Goal: Find specific page/section: Find specific page/section

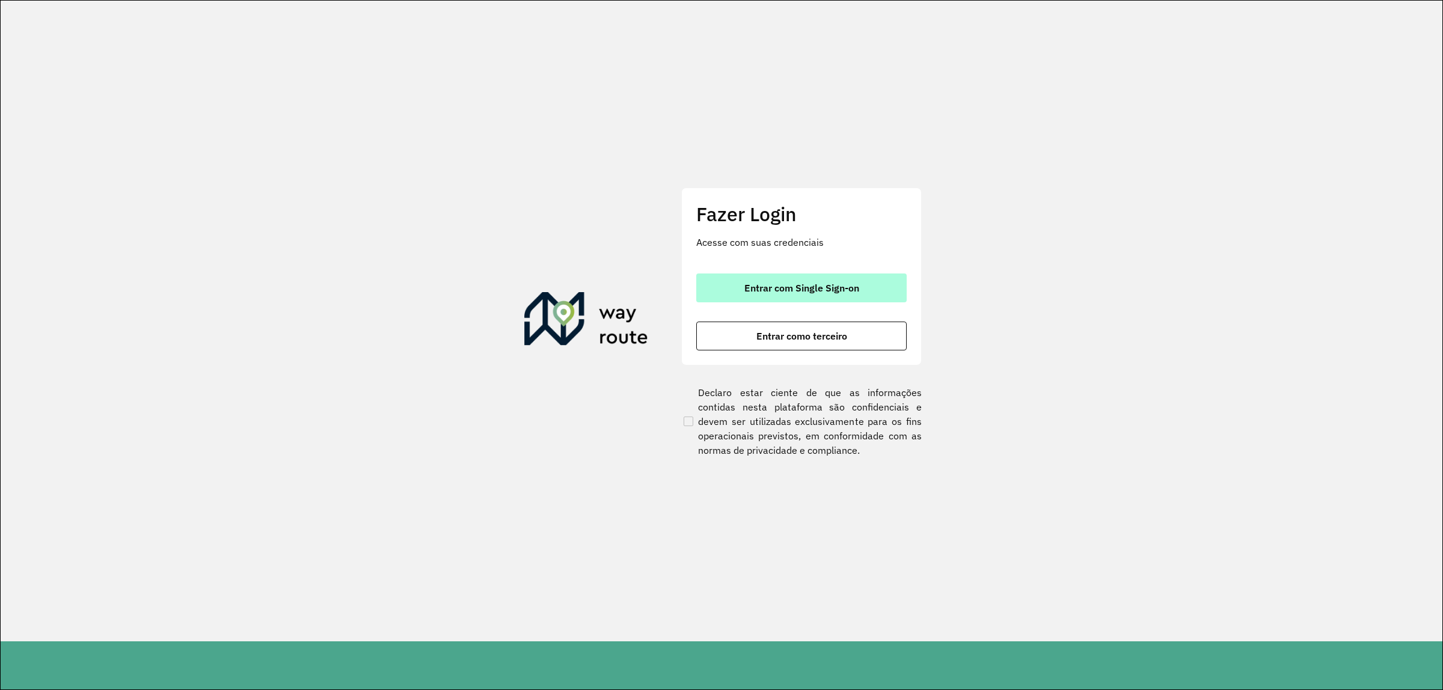
click at [821, 293] on button "Entrar com Single Sign-on" at bounding box center [801, 288] width 210 height 29
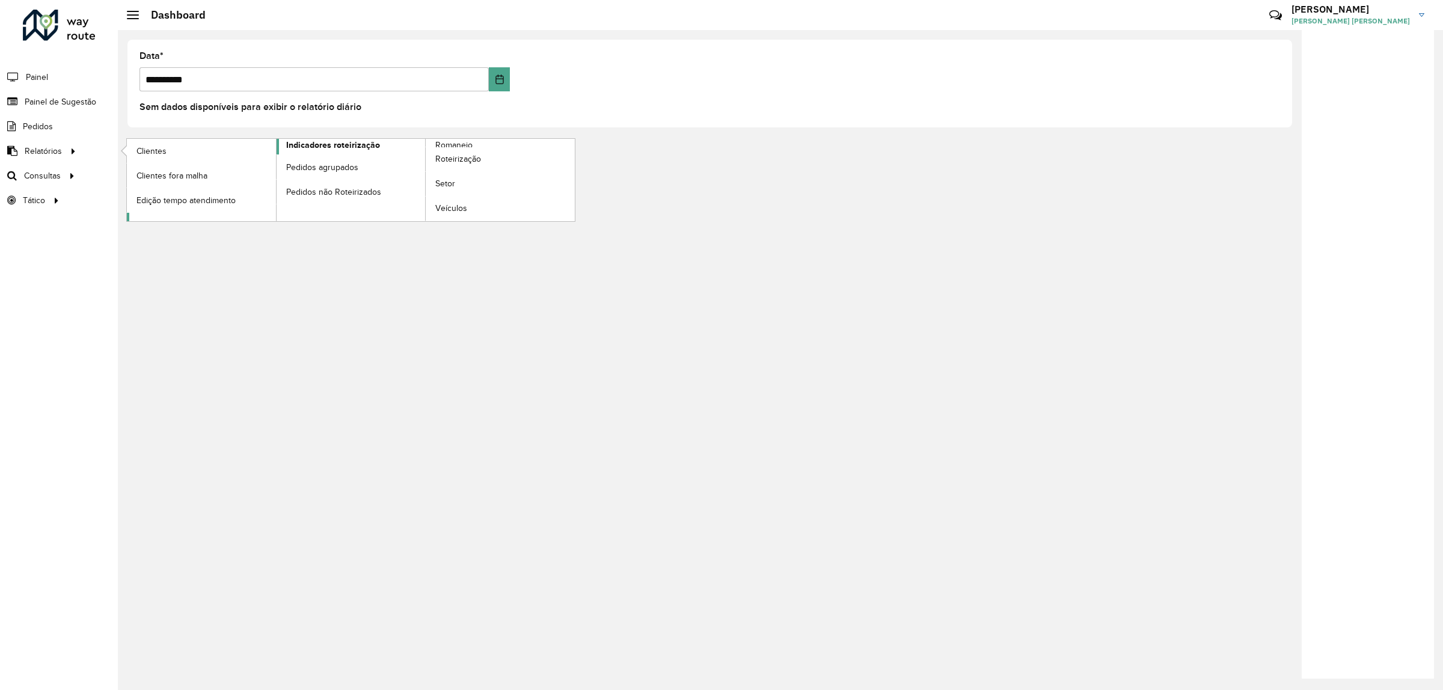
click at [316, 147] on span "Indicadores roteirização" at bounding box center [333, 145] width 94 height 13
